Goal: Task Accomplishment & Management: Use online tool/utility

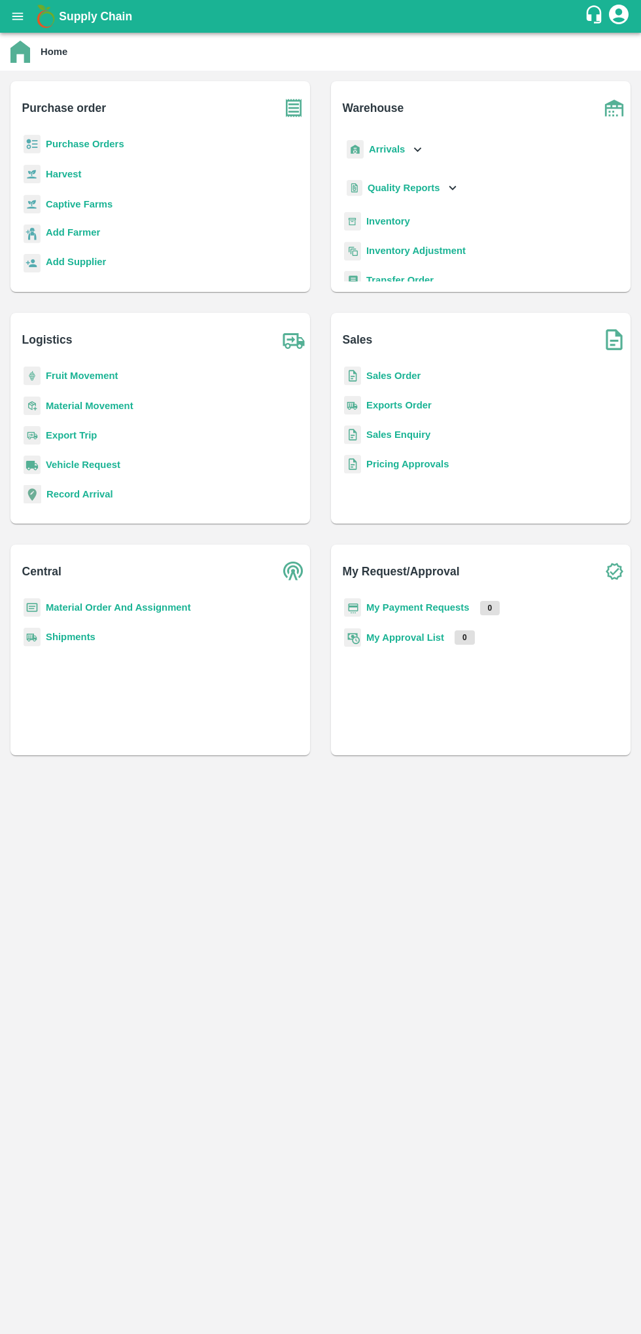
click at [10, 14] on button "open drawer" at bounding box center [18, 16] width 30 height 30
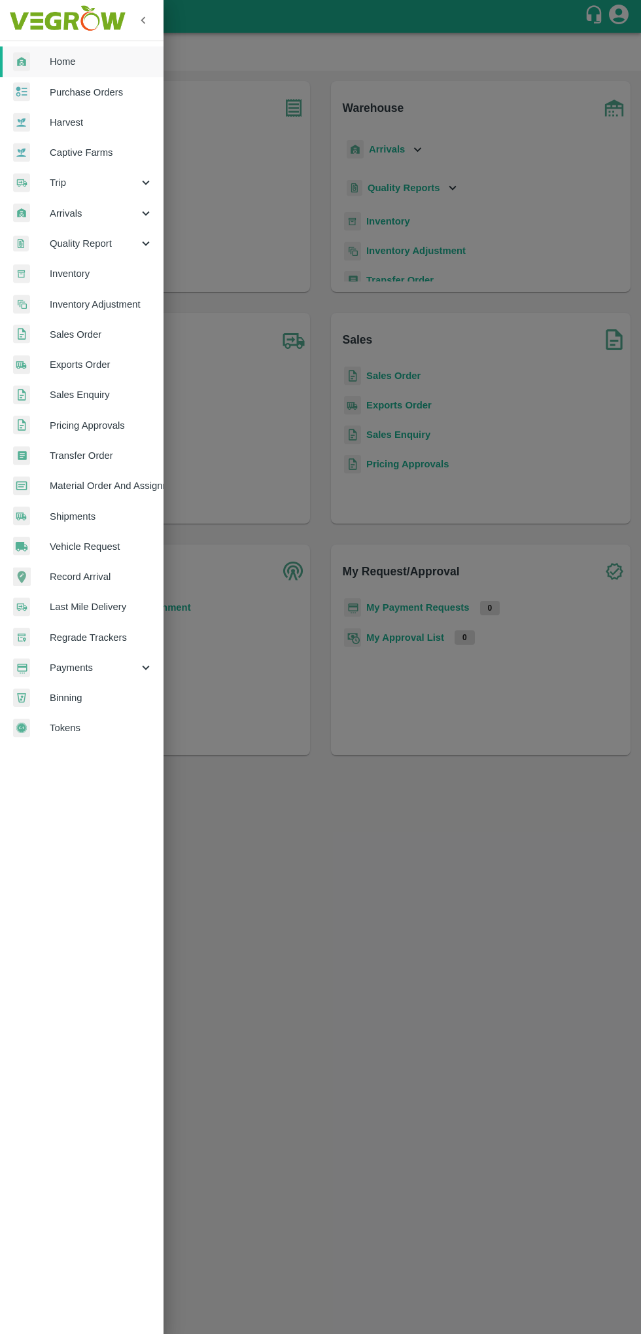
click at [67, 213] on span "Arrivals" at bounding box center [94, 213] width 89 height 14
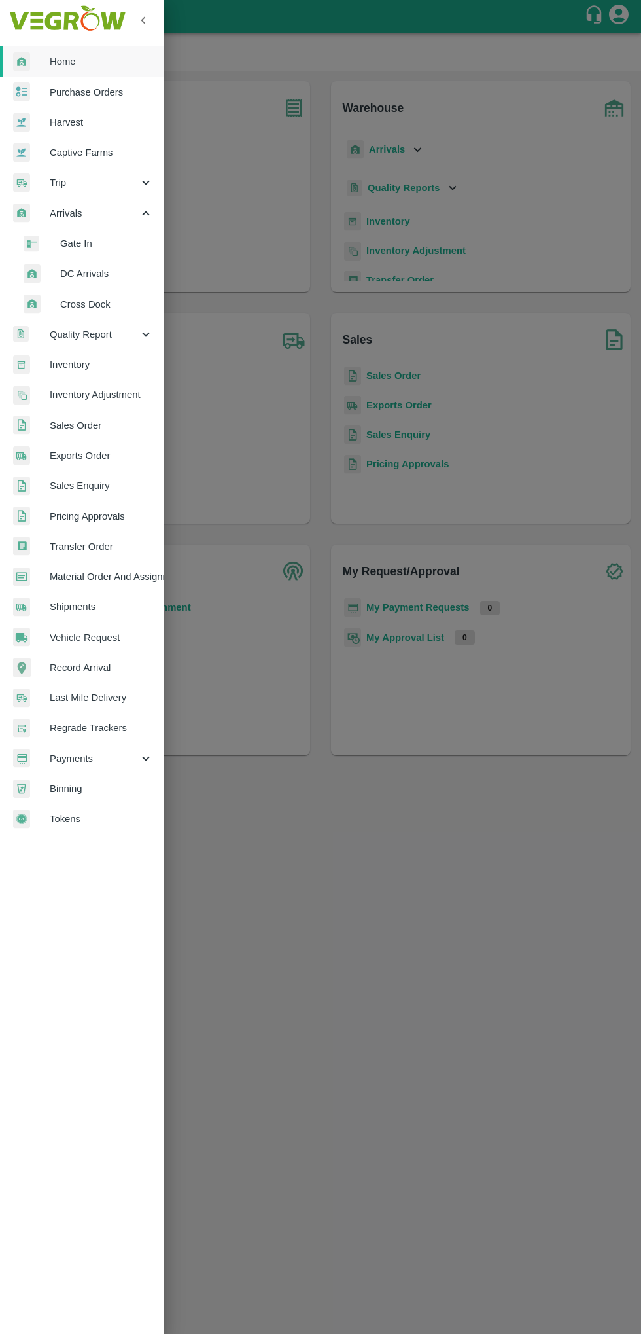
click at [79, 275] on span "DC Arrivals" at bounding box center [106, 273] width 93 height 14
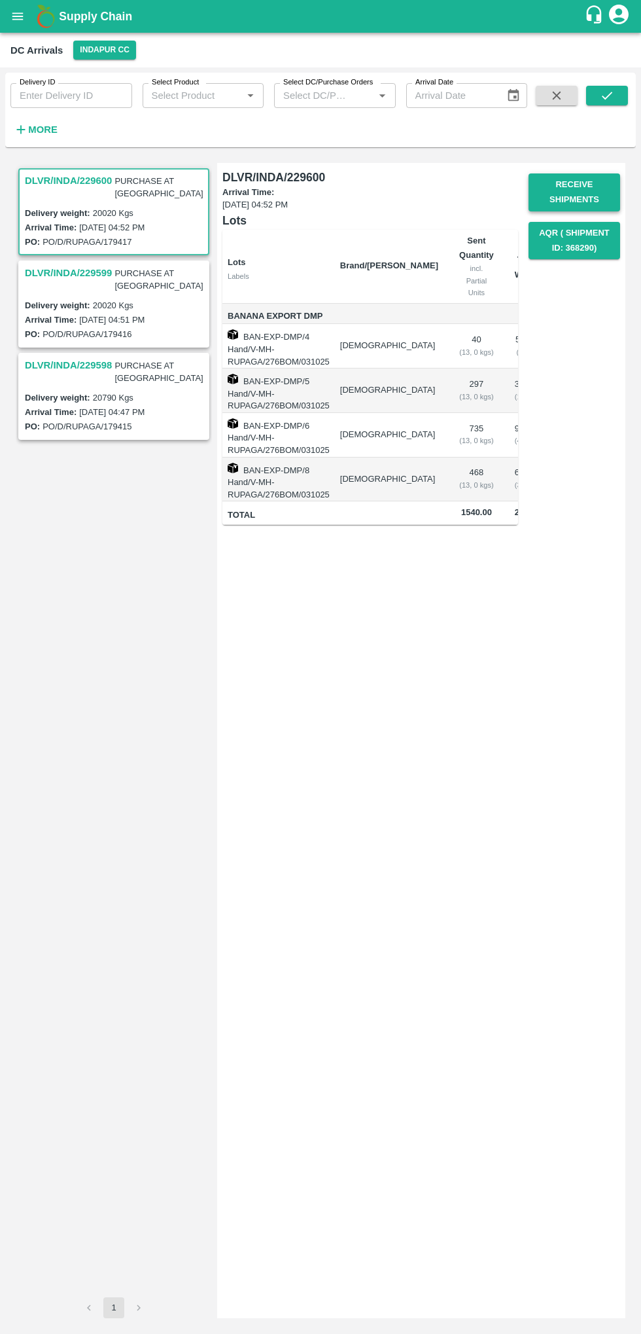
click at [563, 194] on button "Receive Shipments" at bounding box center [575, 192] width 92 height 38
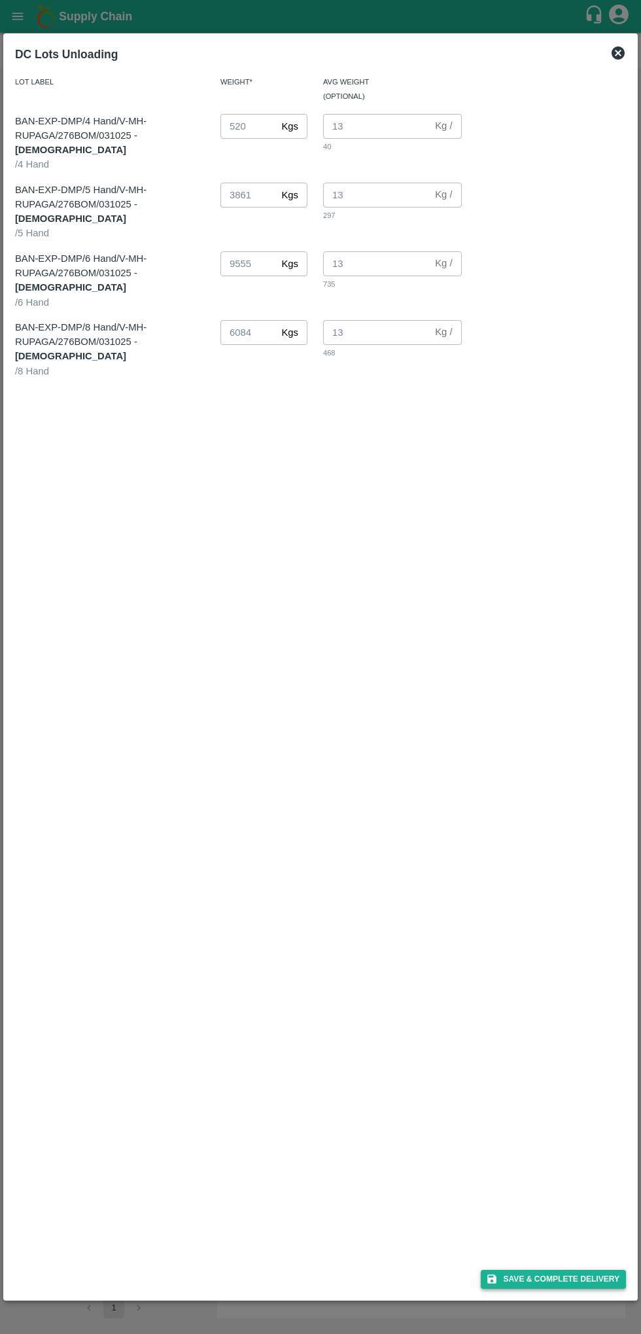
click at [539, 1241] on button "Save & Complete Delivery" at bounding box center [553, 1279] width 145 height 19
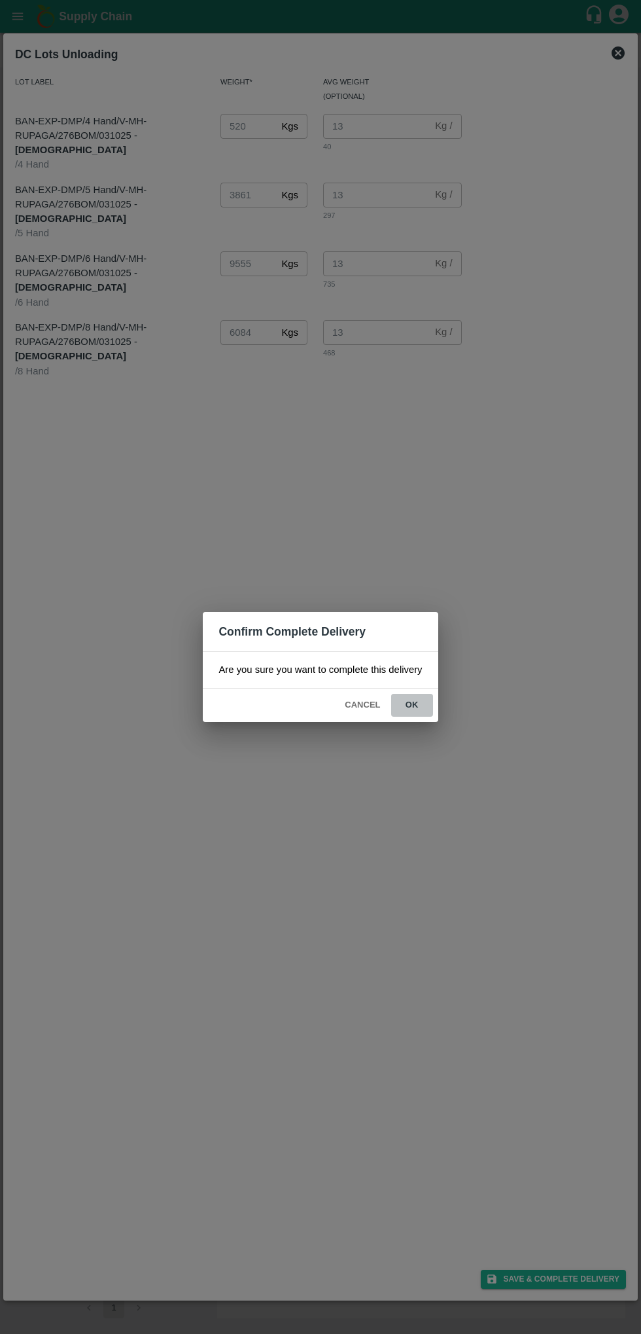
click at [425, 700] on button "ok" at bounding box center [412, 705] width 42 height 23
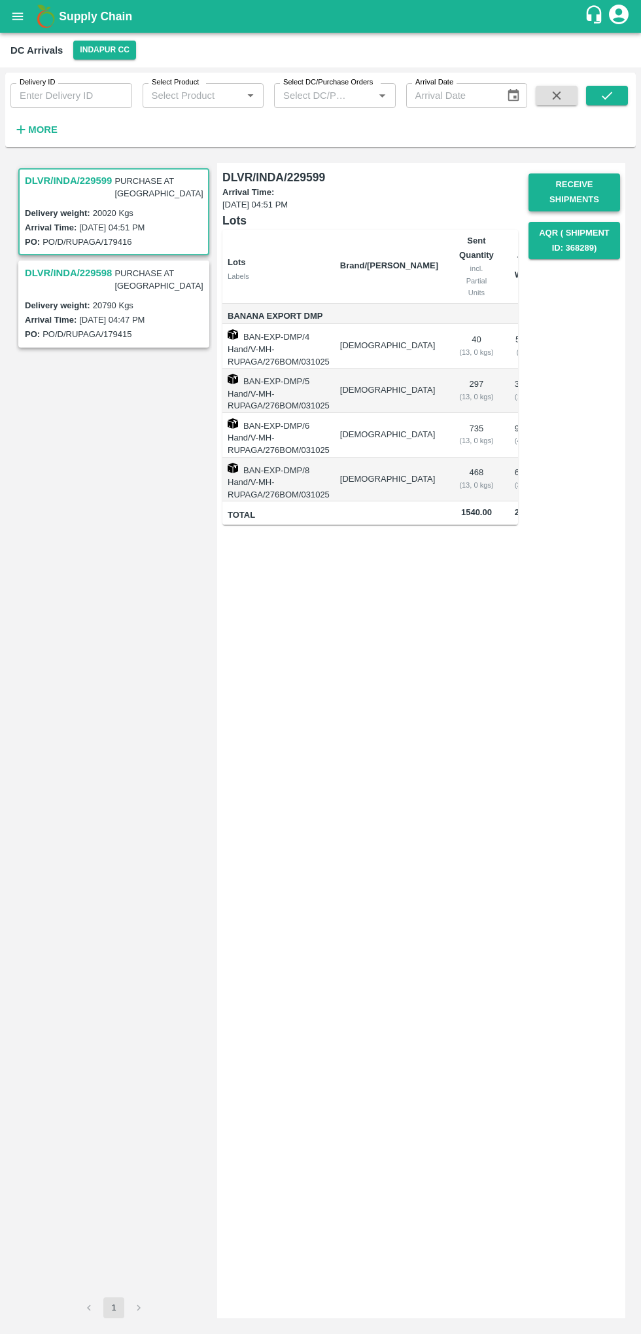
click at [547, 185] on button "Receive Shipments" at bounding box center [575, 192] width 92 height 38
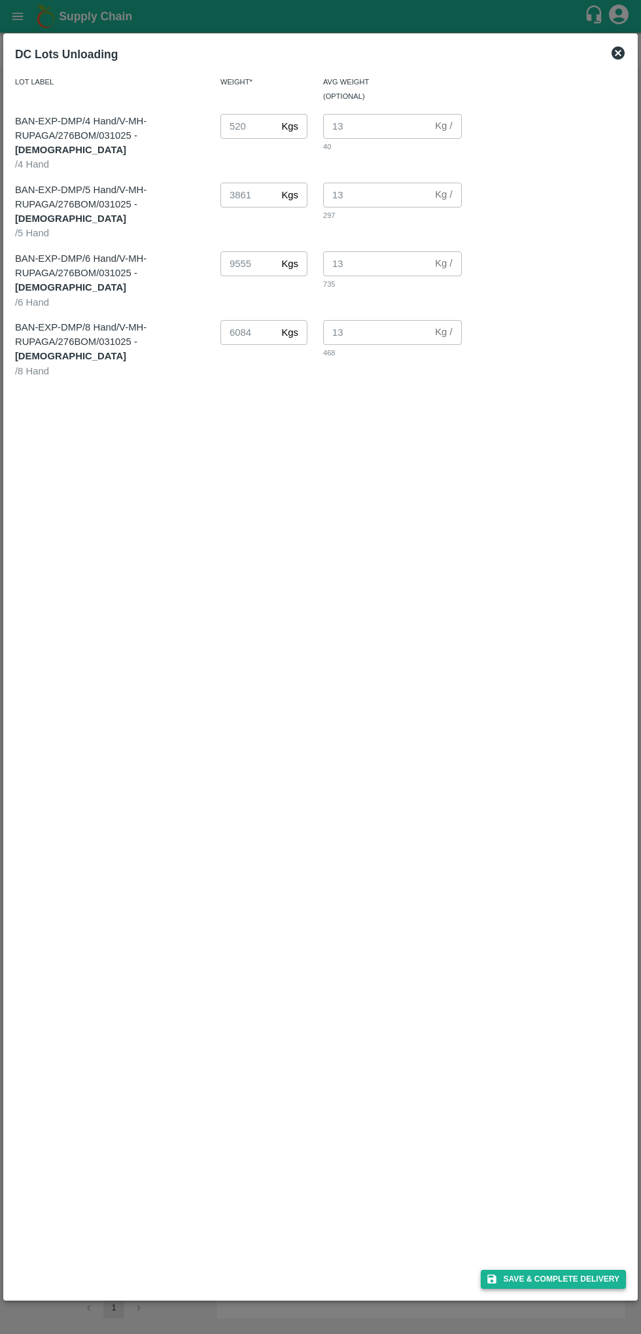
click at [531, 1281] on button "Save & Complete Delivery" at bounding box center [553, 1279] width 145 height 19
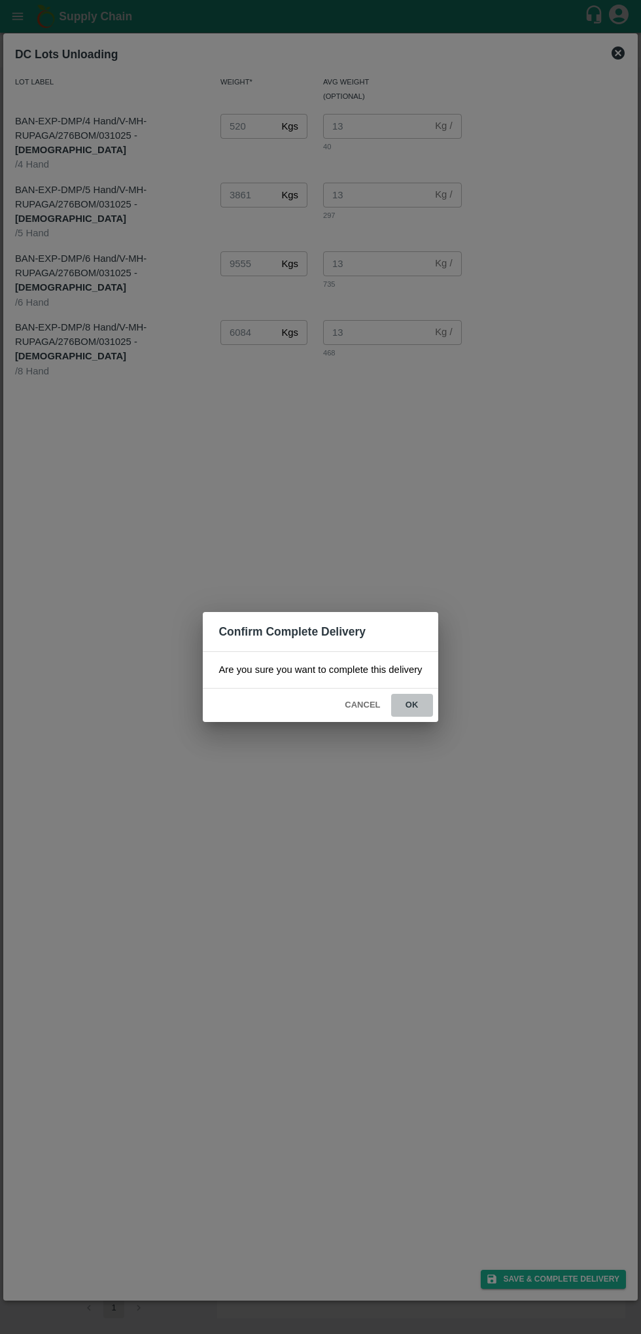
click at [418, 713] on button "ok" at bounding box center [412, 705] width 42 height 23
click at [395, 694] on span "ok" at bounding box center [412, 705] width 42 height 23
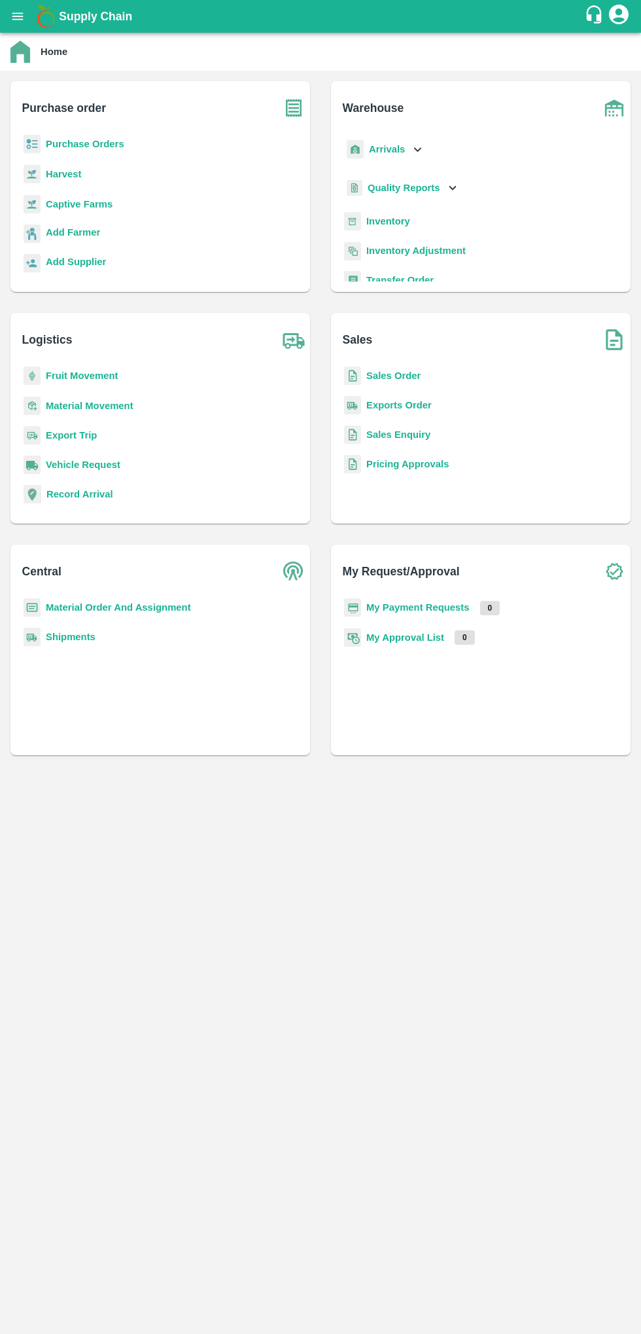
click at [17, 17] on icon "open drawer" at bounding box center [17, 16] width 14 height 14
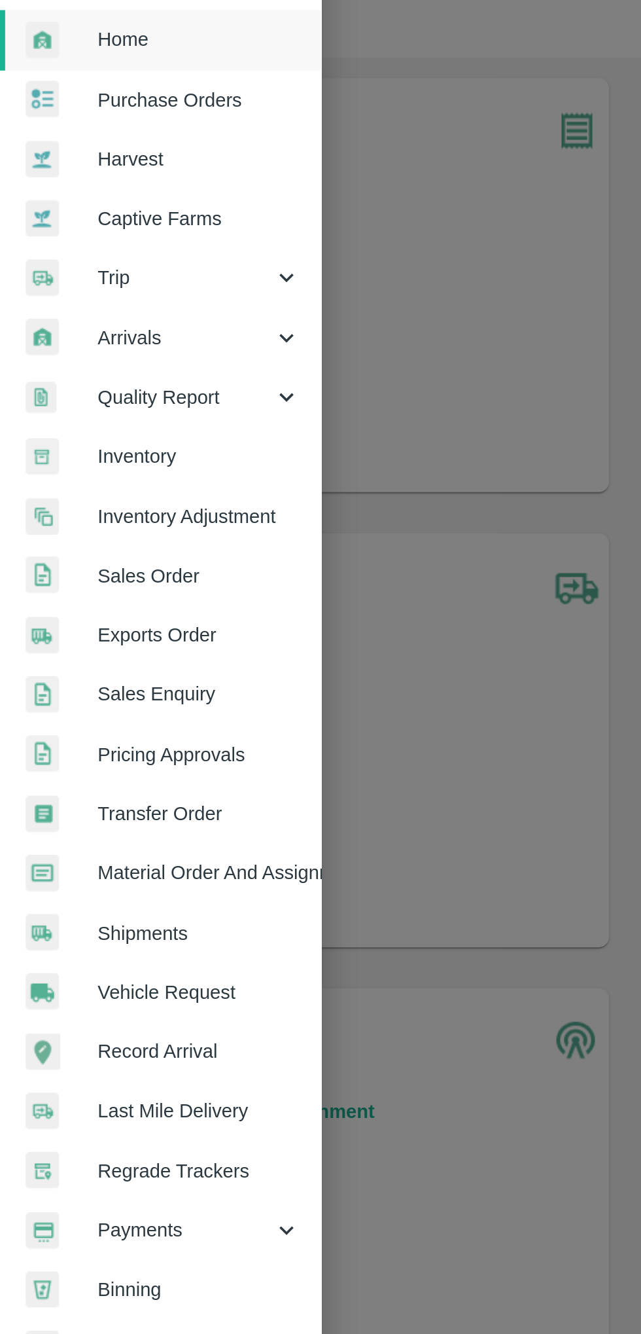
click at [88, 215] on span "Arrivals" at bounding box center [94, 213] width 89 height 14
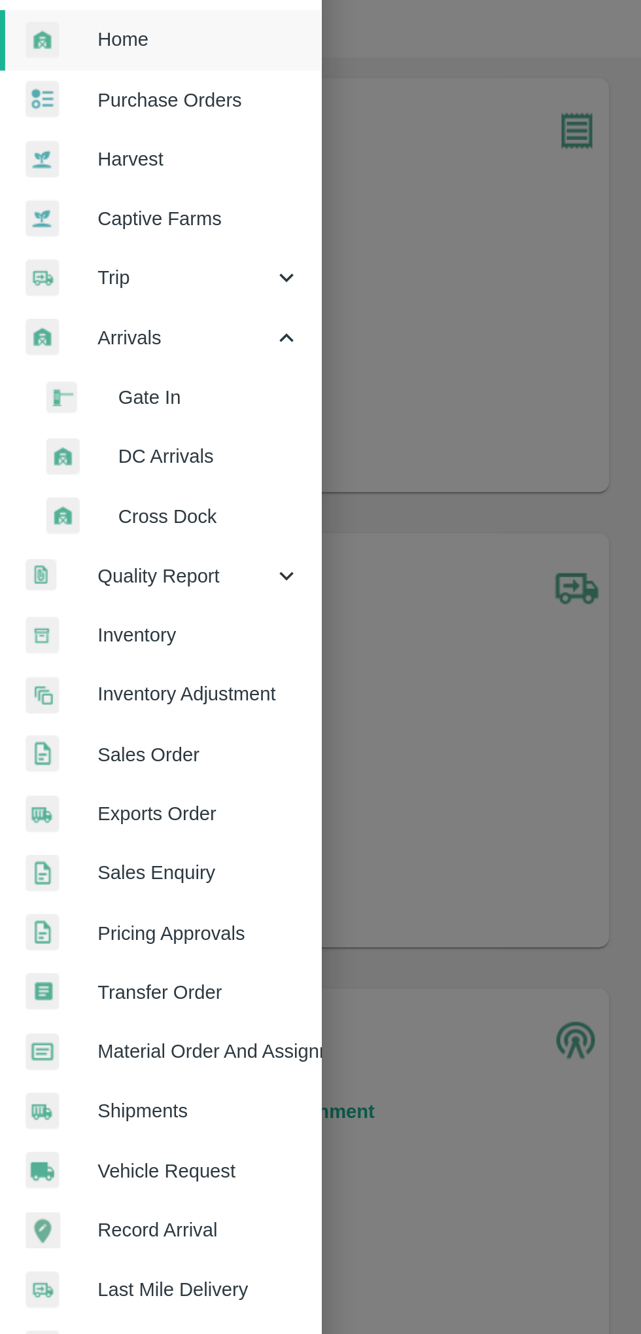
click at [96, 276] on span "DC Arrivals" at bounding box center [106, 273] width 93 height 14
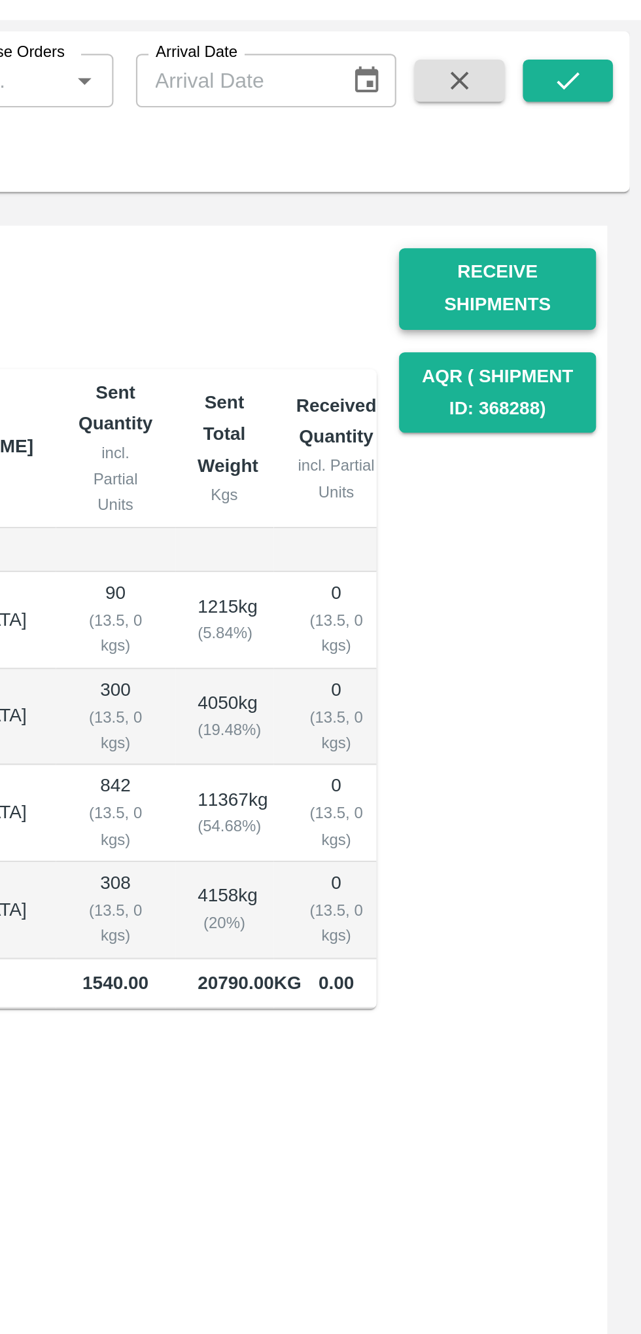
click at [594, 178] on button "Receive Shipments" at bounding box center [575, 192] width 92 height 38
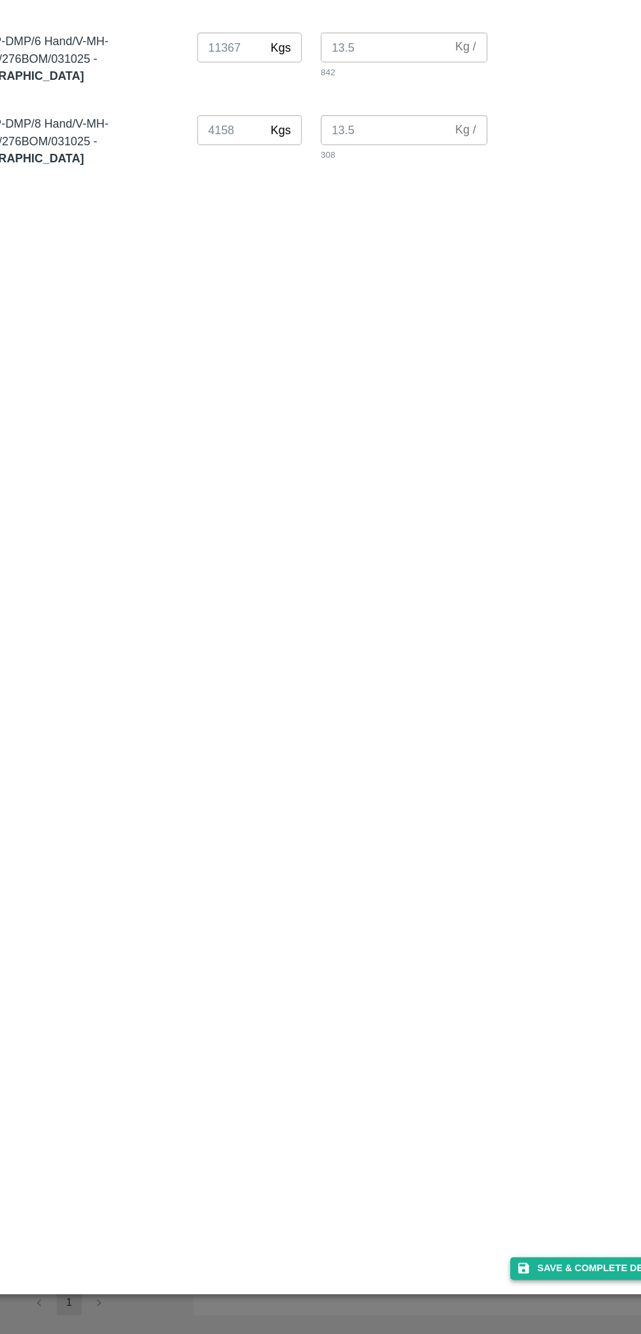
click at [540, 1241] on button "Save & Complete Delivery" at bounding box center [553, 1279] width 145 height 19
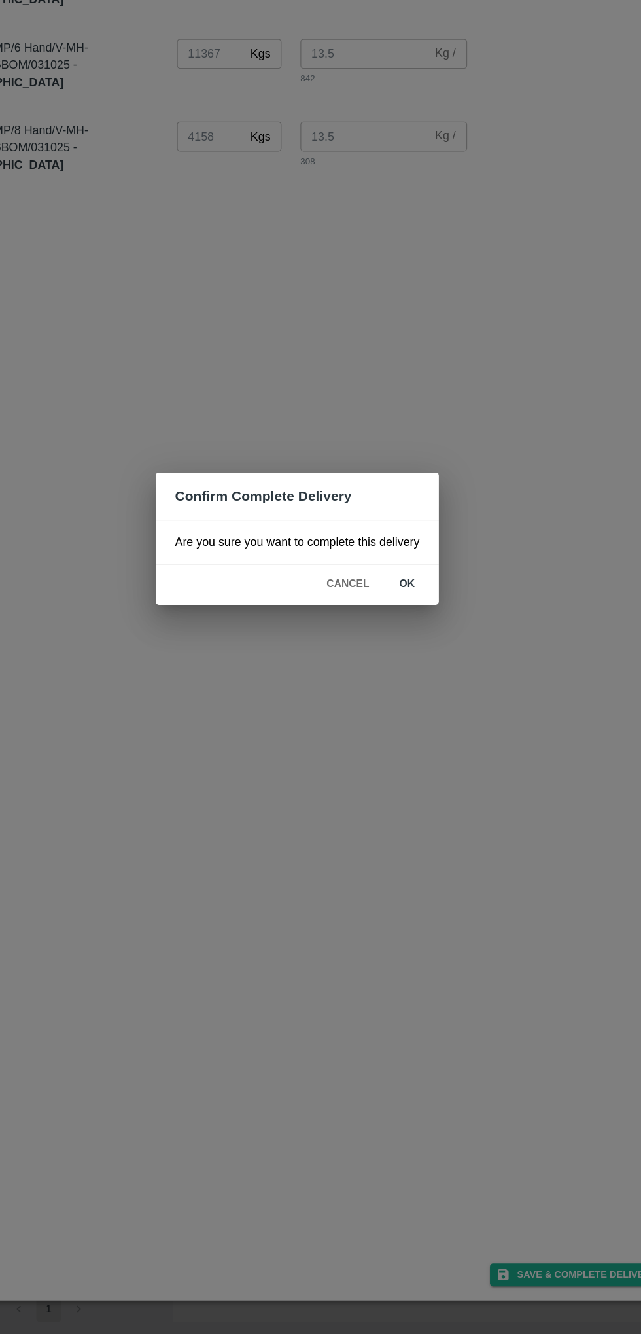
click at [408, 698] on button "ok" at bounding box center [412, 705] width 42 height 23
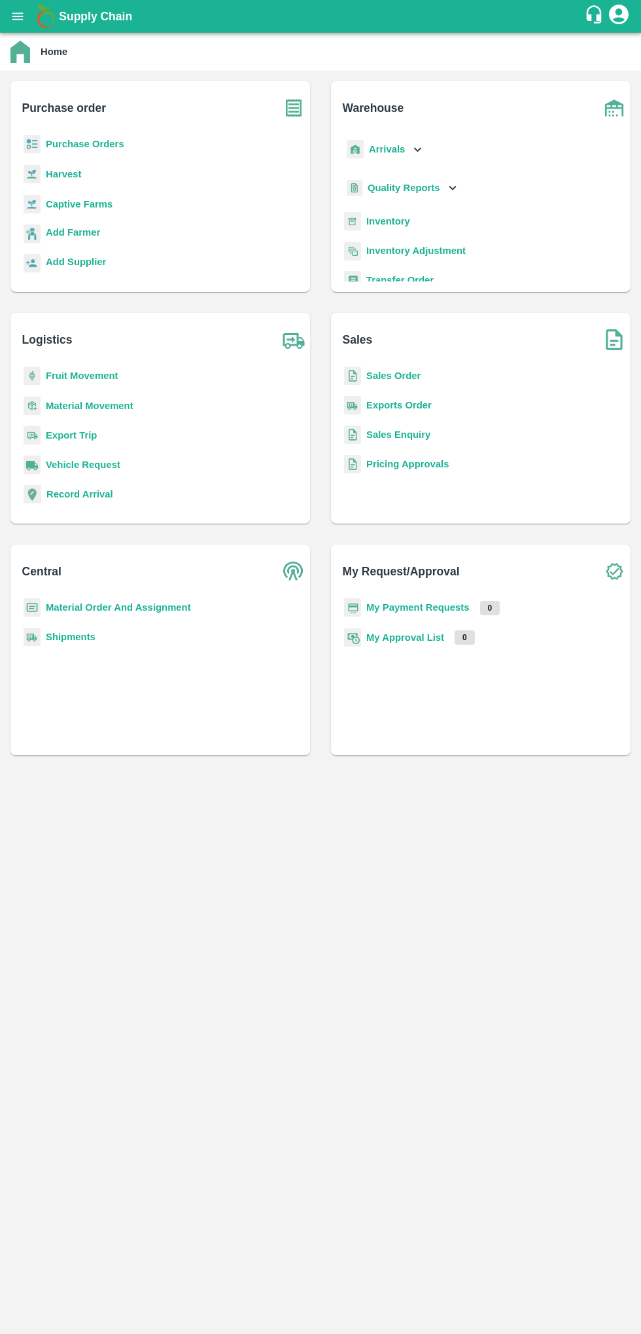
click at [476, 14] on h1 "Supply Chain" at bounding box center [322, 16] width 526 height 18
